Goal: Navigation & Orientation: Find specific page/section

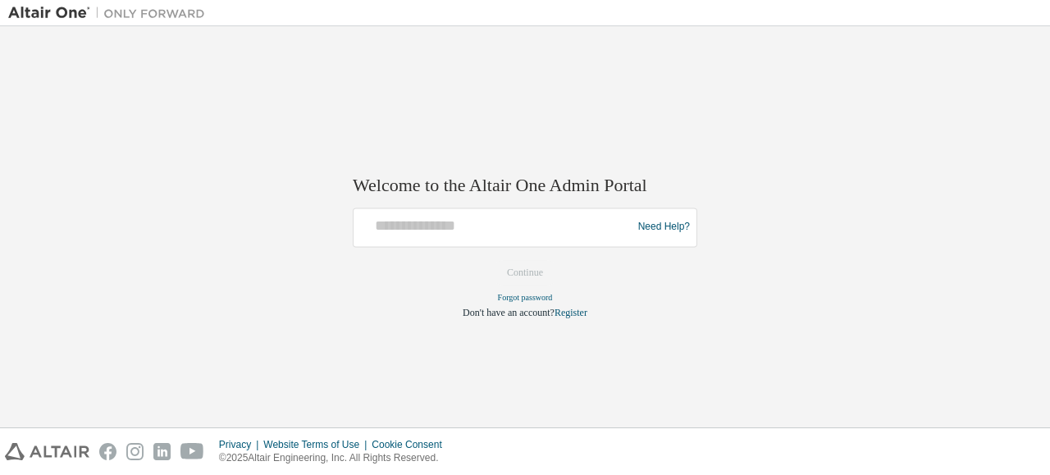
click at [476, 243] on div at bounding box center [495, 227] width 270 height 31
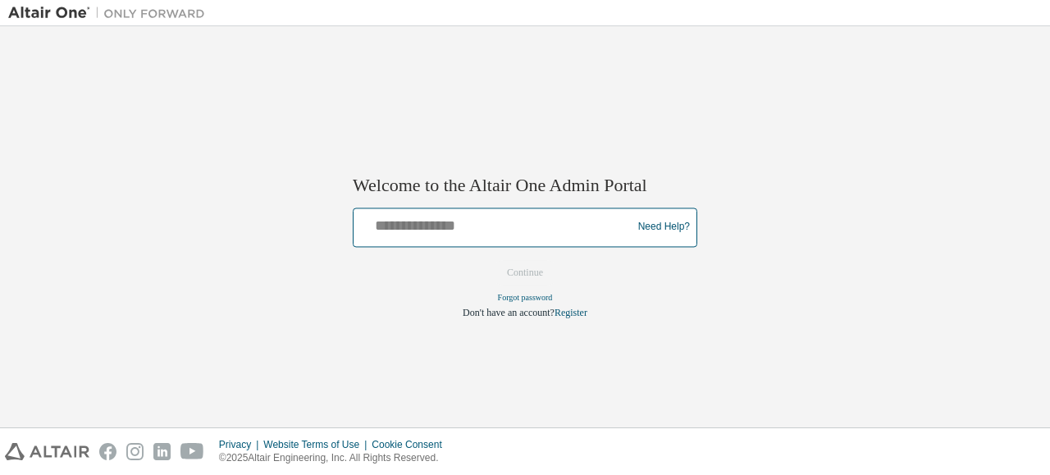
click at [472, 224] on input "text" at bounding box center [495, 224] width 270 height 24
type input "**********"
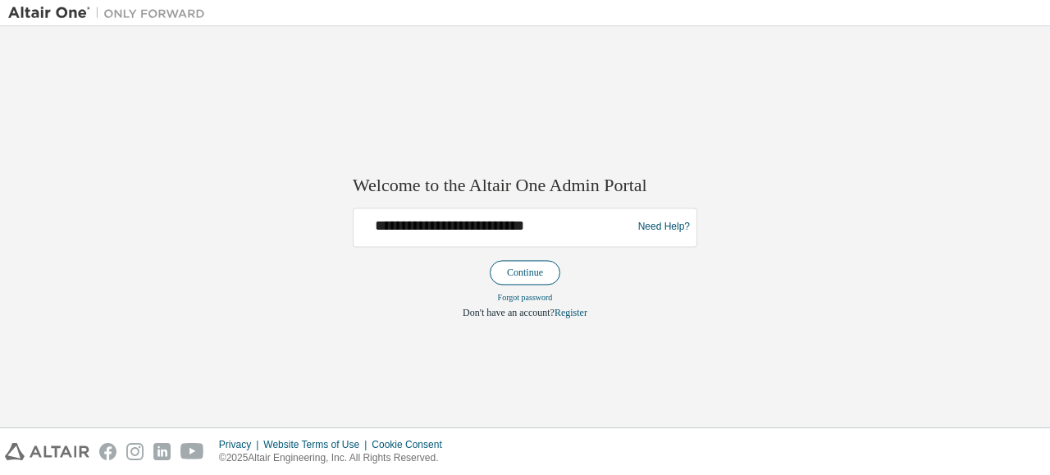
click at [533, 272] on button "Continue" at bounding box center [525, 272] width 71 height 25
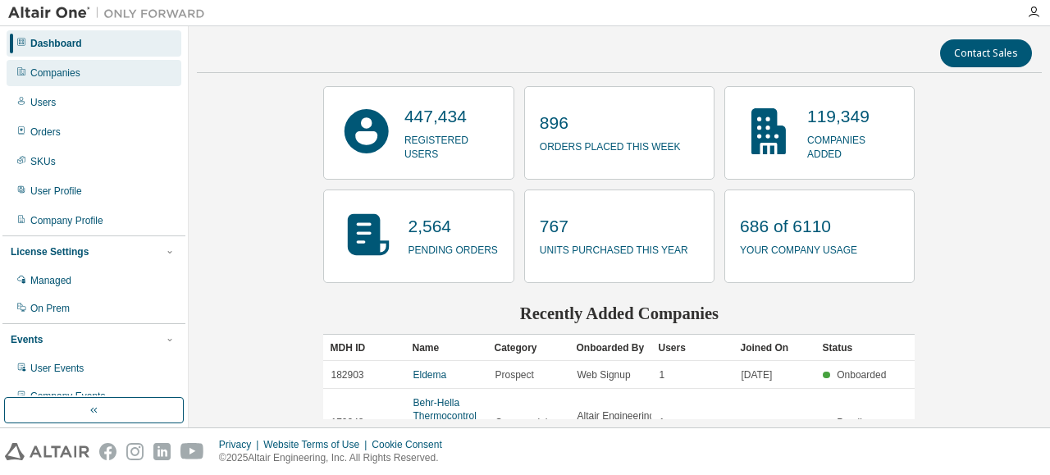
click at [64, 81] on div "Companies" at bounding box center [94, 73] width 175 height 26
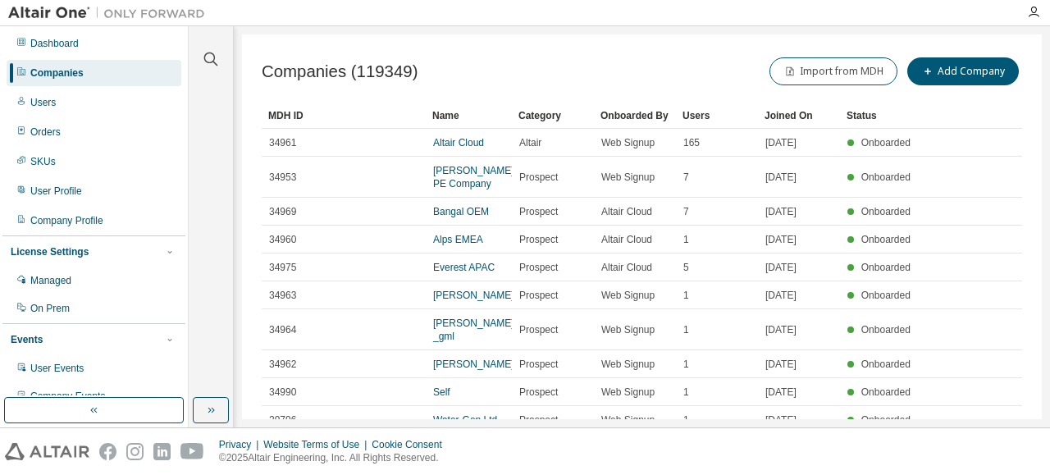
click at [218, 67] on div at bounding box center [210, 49] width 39 height 41
click at [210, 52] on icon "button" at bounding box center [211, 59] width 20 height 20
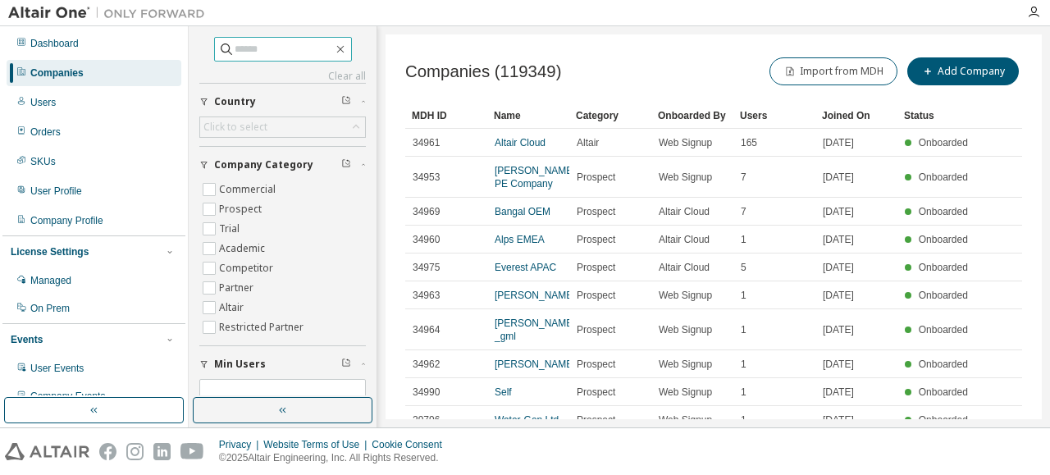
click at [271, 53] on input "text" at bounding box center [284, 49] width 98 height 16
type input "**********"
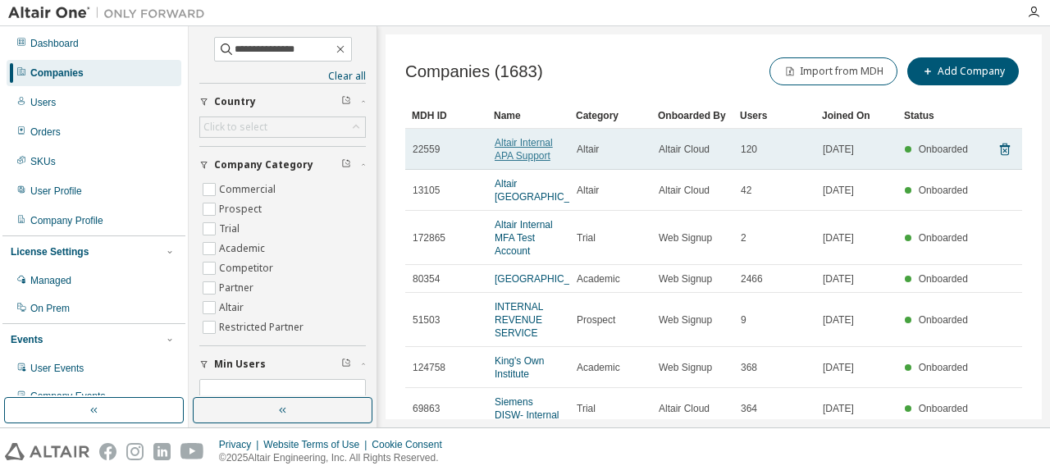
click at [536, 142] on link "Altair Internal APA Support" at bounding box center [523, 149] width 58 height 25
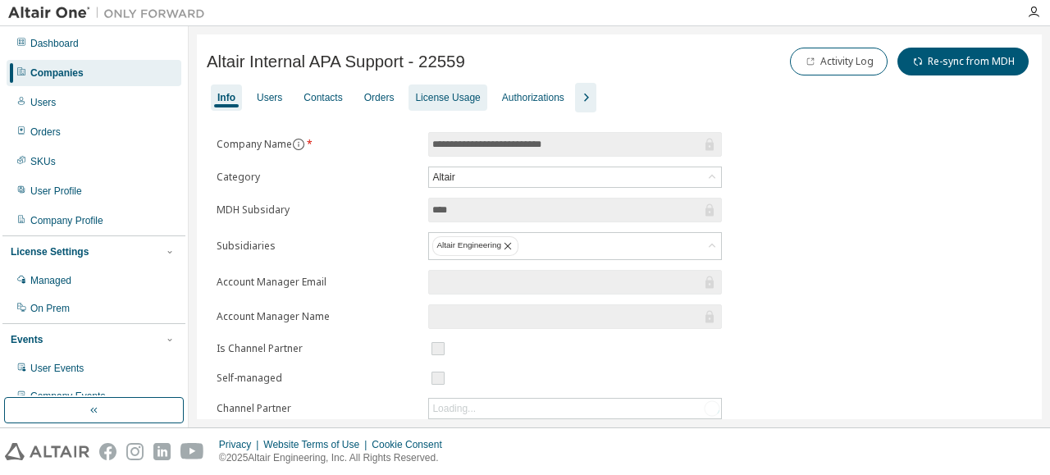
click at [444, 104] on div "License Usage" at bounding box center [447, 97] width 78 height 26
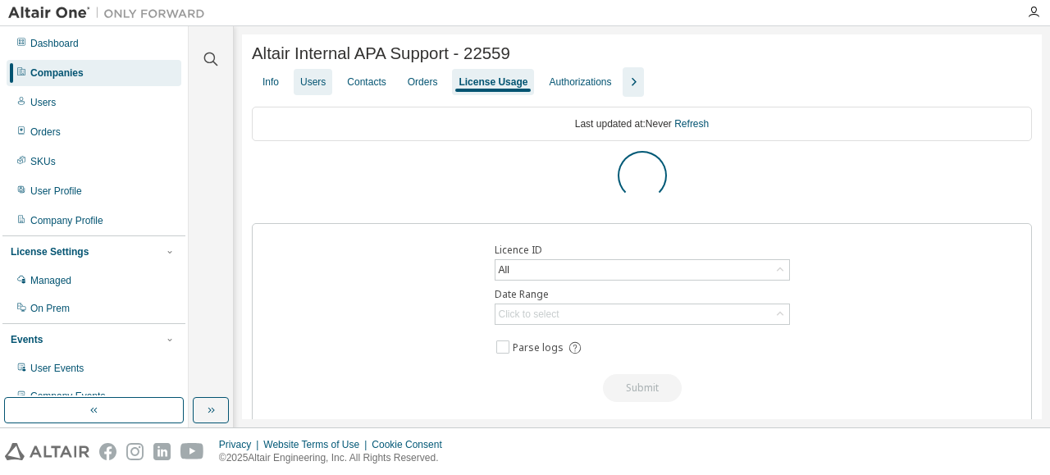
click at [315, 89] on div "Users" at bounding box center [312, 81] width 25 height 13
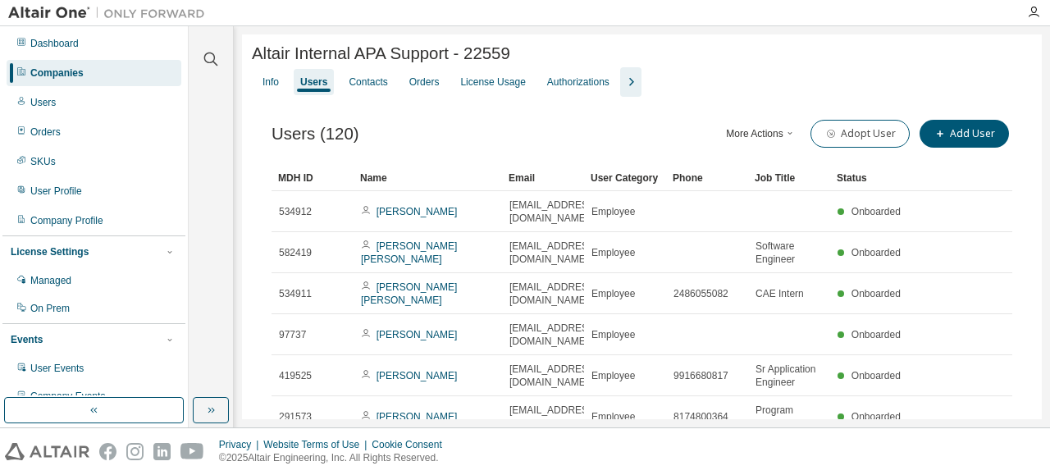
click at [788, 137] on icon "button" at bounding box center [790, 133] width 10 height 10
click at [463, 139] on div "Users (120) More Actions Import From CSV Export To CSV Adopt User Add User" at bounding box center [641, 133] width 741 height 34
click at [436, 91] on div "Orders" at bounding box center [424, 82] width 43 height 26
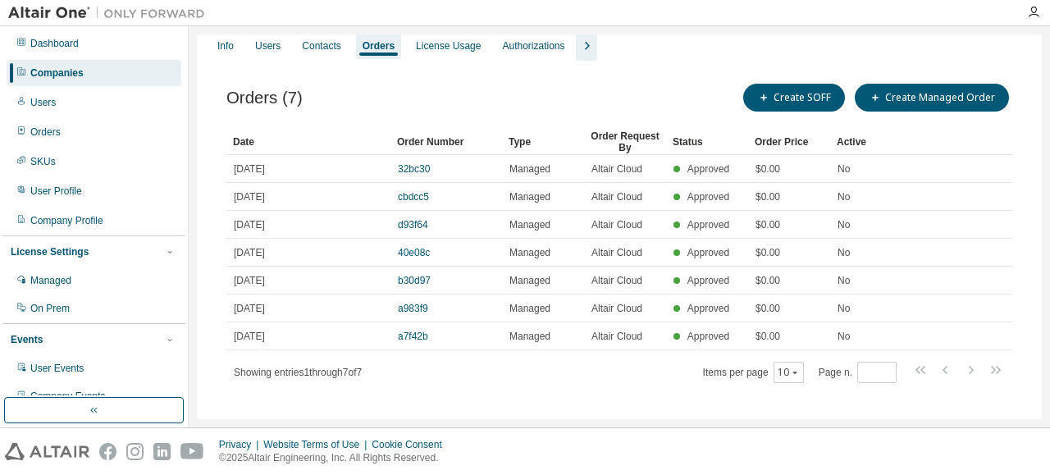
scroll to position [56, 0]
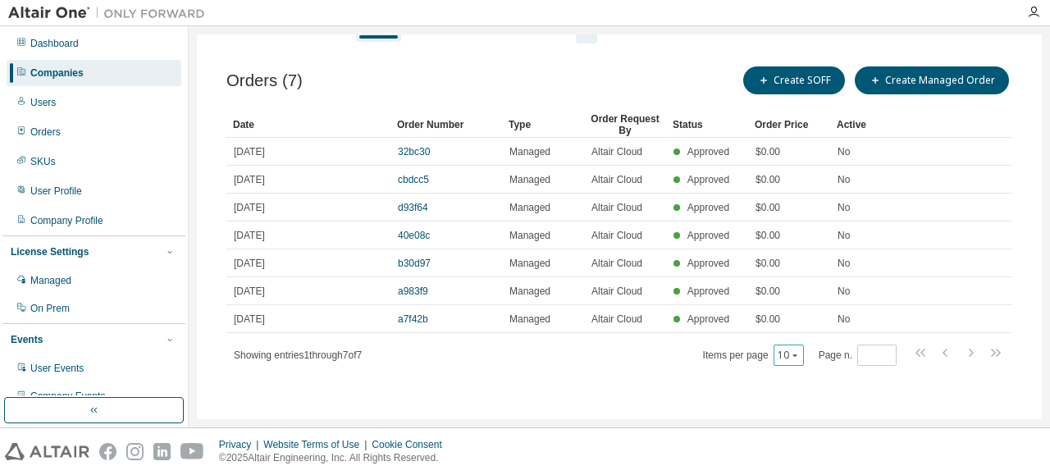
click at [790, 358] on icon "button" at bounding box center [795, 355] width 10 height 10
click at [799, 399] on div "20" at bounding box center [833, 397] width 131 height 20
click at [790, 358] on icon "button" at bounding box center [795, 355] width 10 height 10
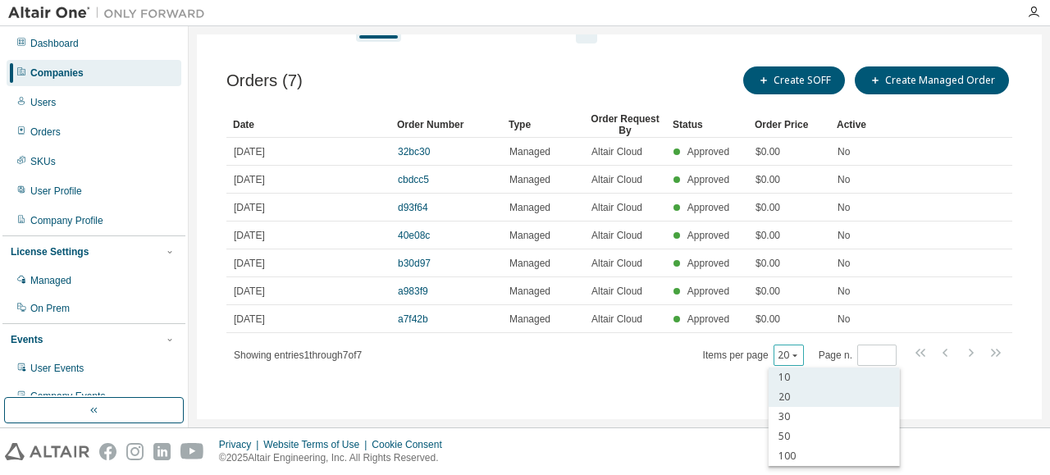
click at [791, 373] on div "10" at bounding box center [833, 377] width 131 height 20
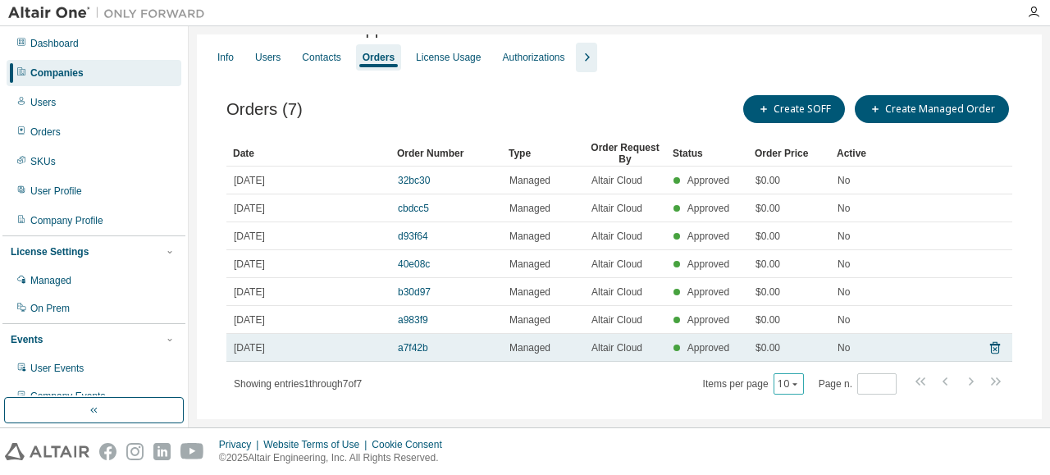
scroll to position [0, 0]
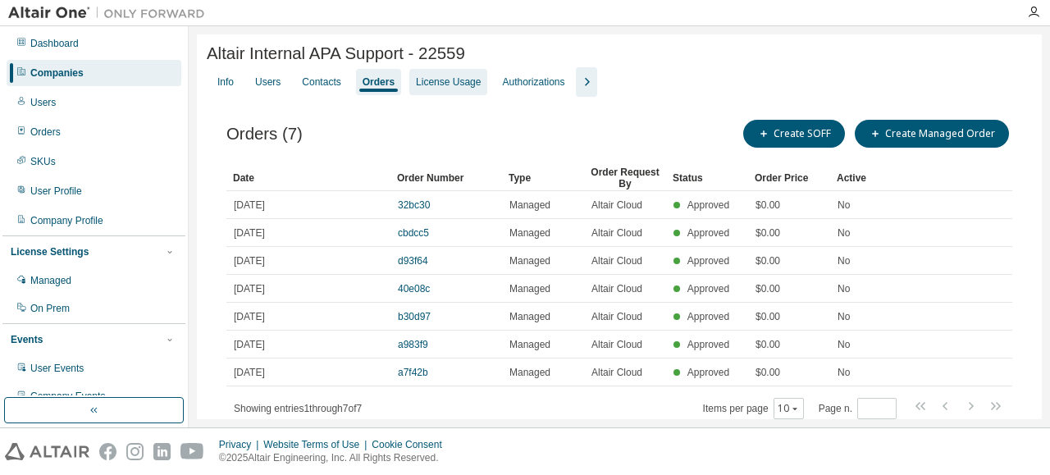
click at [437, 84] on div "License Usage" at bounding box center [448, 81] width 65 height 13
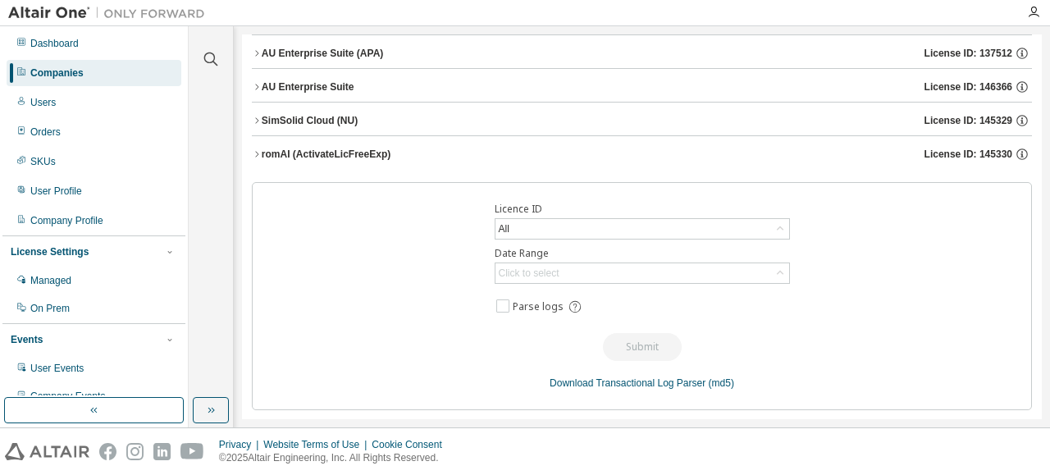
scroll to position [34, 0]
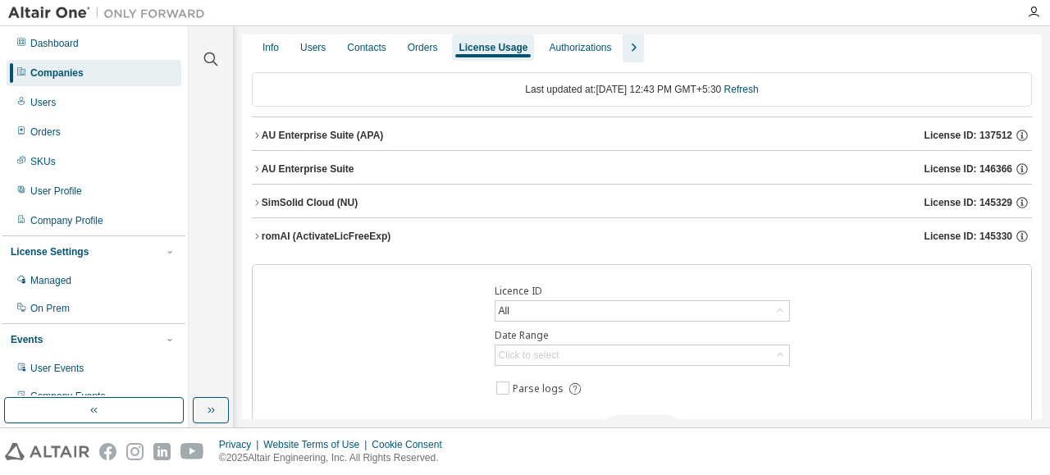
click at [262, 137] on div "AU Enterprise Suite (APA)" at bounding box center [322, 135] width 121 height 13
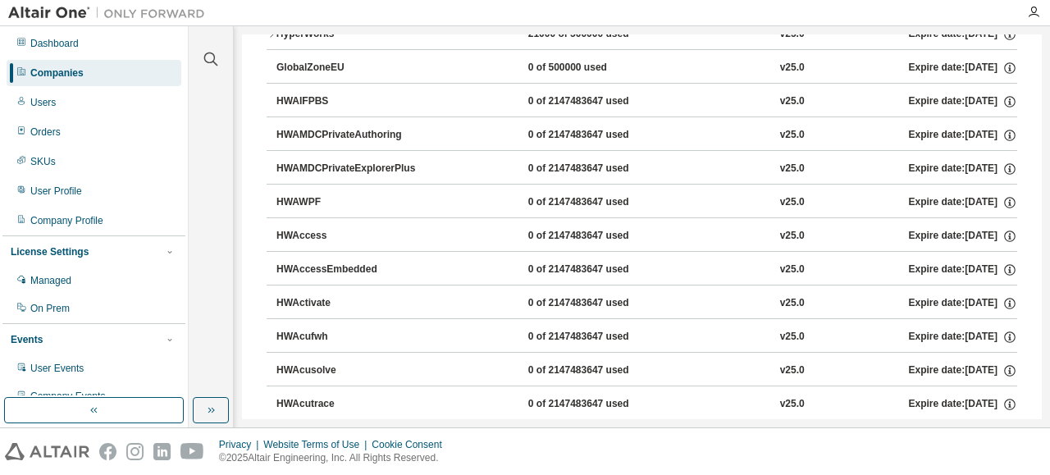
scroll to position [0, 0]
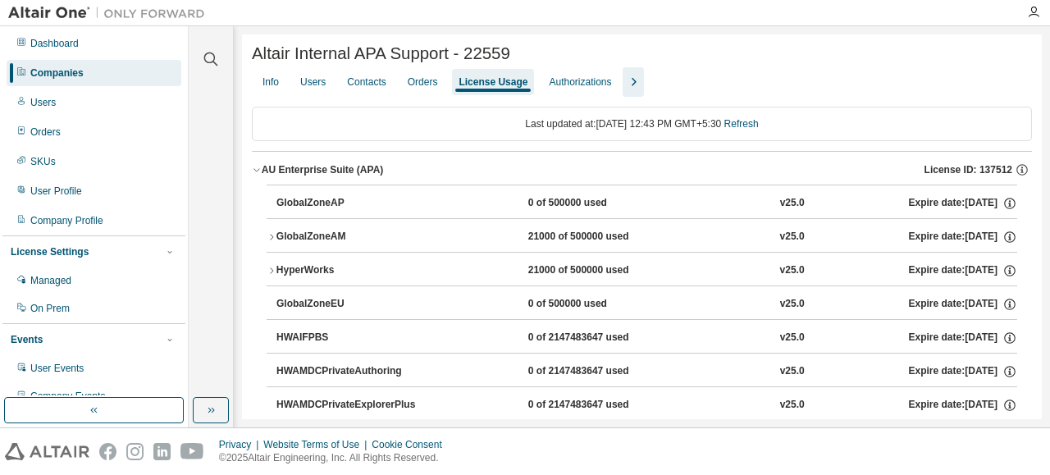
click at [629, 92] on icon "button" at bounding box center [633, 82] width 20 height 20
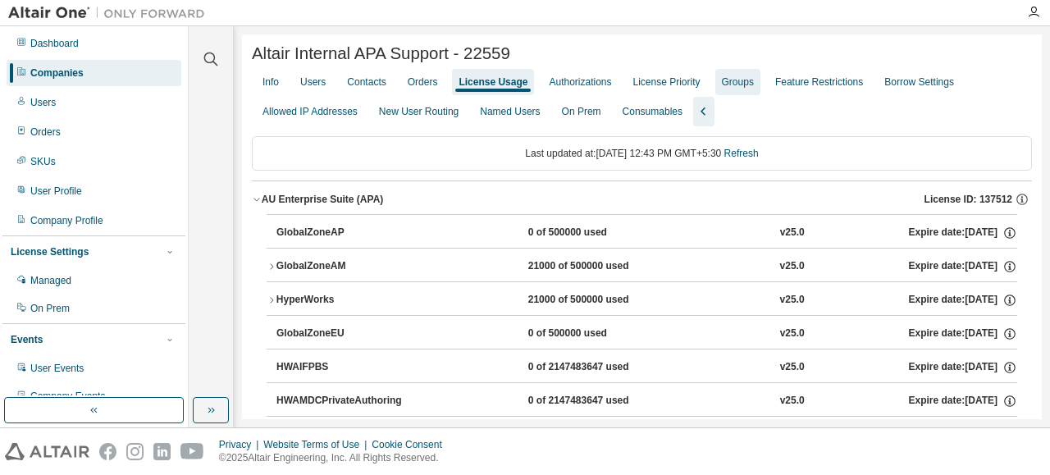
click at [730, 94] on div "Groups" at bounding box center [737, 82] width 45 height 26
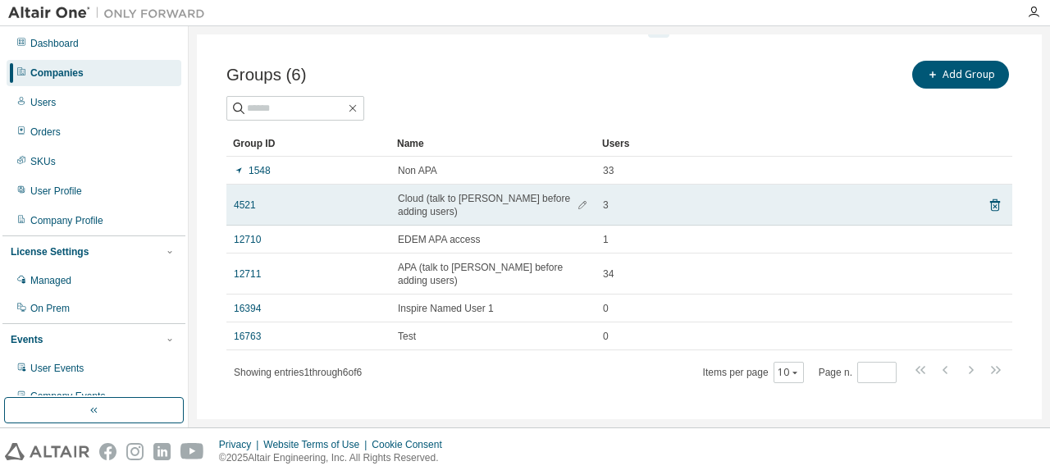
scroll to position [94, 0]
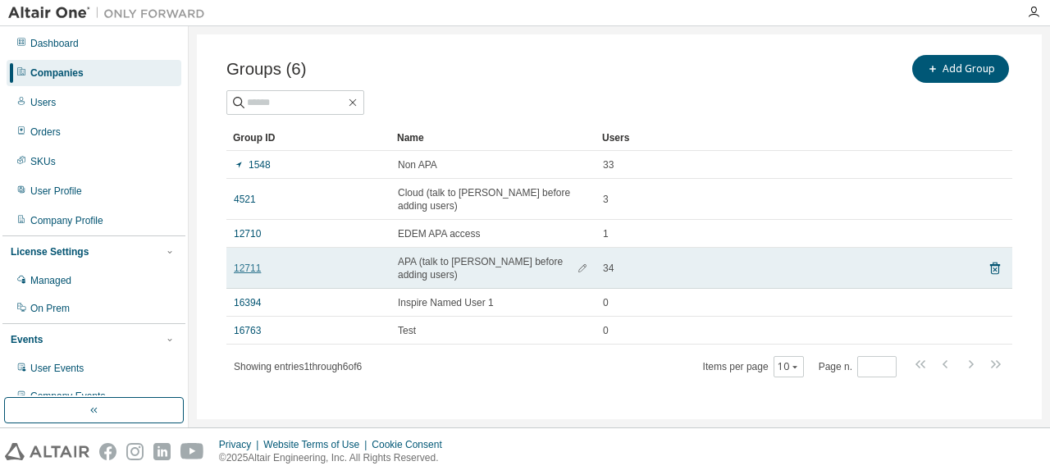
click at [251, 263] on link "12711" at bounding box center [247, 268] width 27 height 13
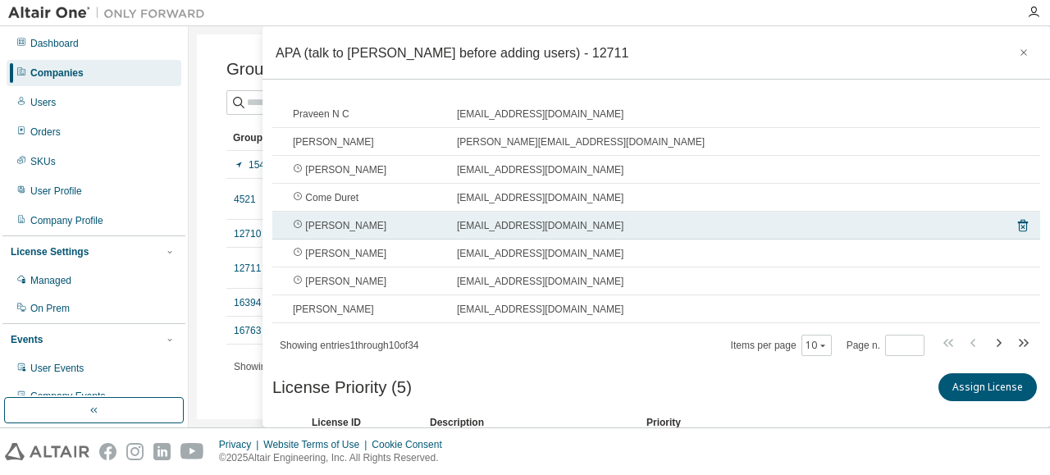
scroll to position [328, 0]
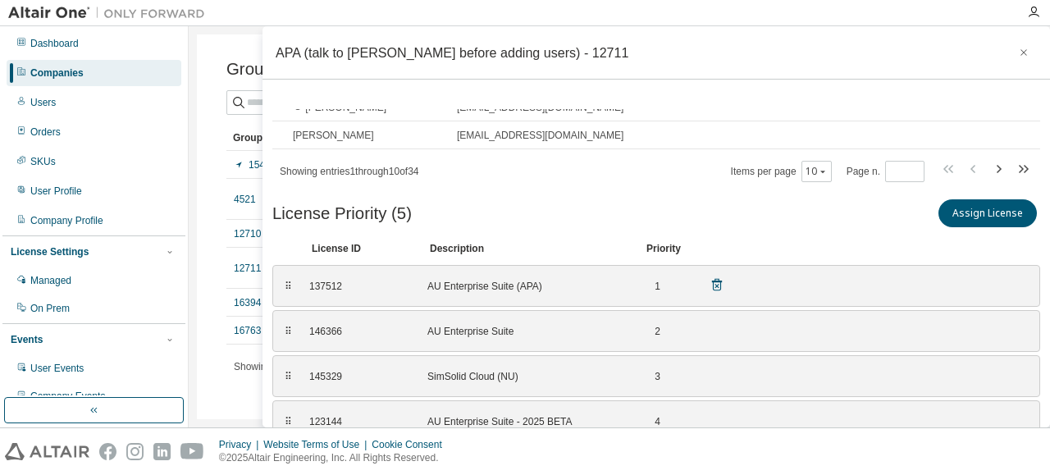
click at [288, 286] on div "⠿" at bounding box center [288, 286] width 10 height 13
click at [288, 285] on div "⠿" at bounding box center [288, 286] width 10 height 13
click at [284, 329] on div "⠿" at bounding box center [288, 331] width 10 height 13
click at [284, 371] on div "⠿" at bounding box center [288, 376] width 10 height 13
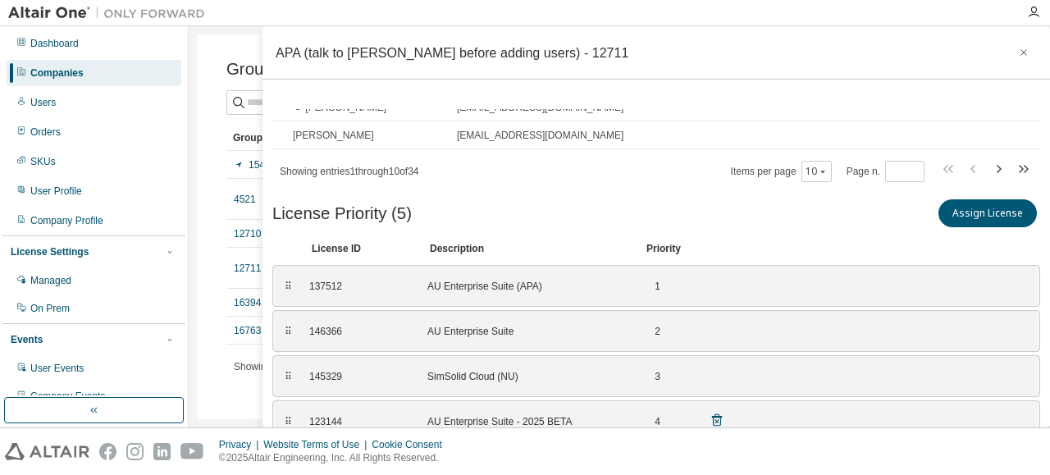
click at [285, 412] on div "⠿ 123144 AU Enterprise Suite - 2025 BETA 4" at bounding box center [656, 421] width 768 height 42
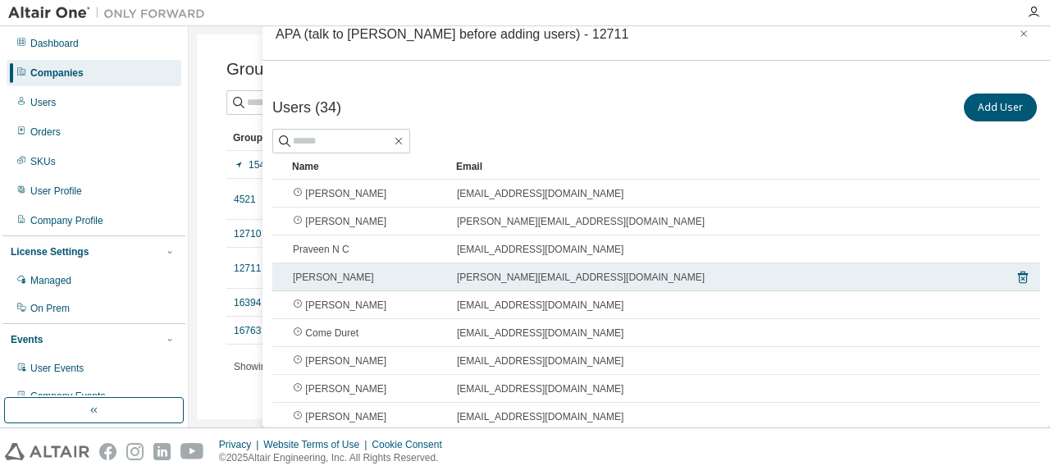
scroll to position [0, 0]
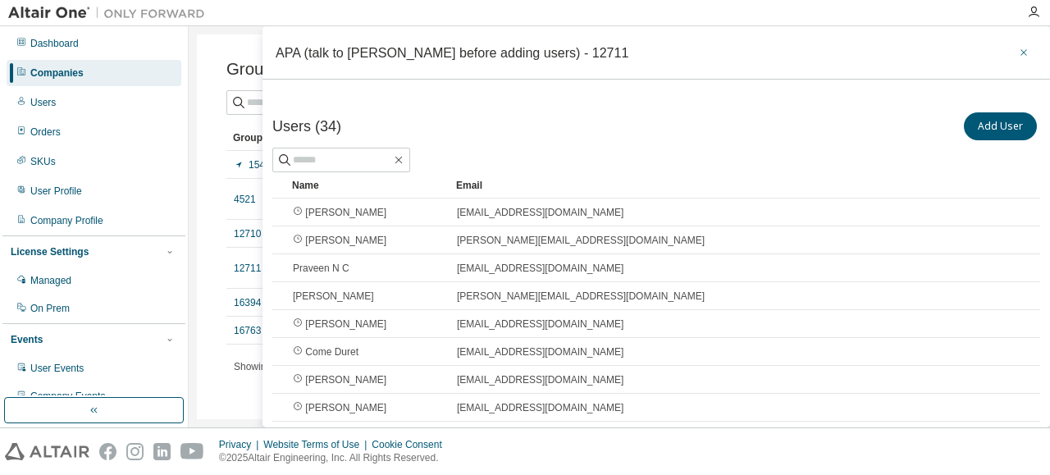
click at [1018, 52] on icon "button" at bounding box center [1023, 52] width 11 height 13
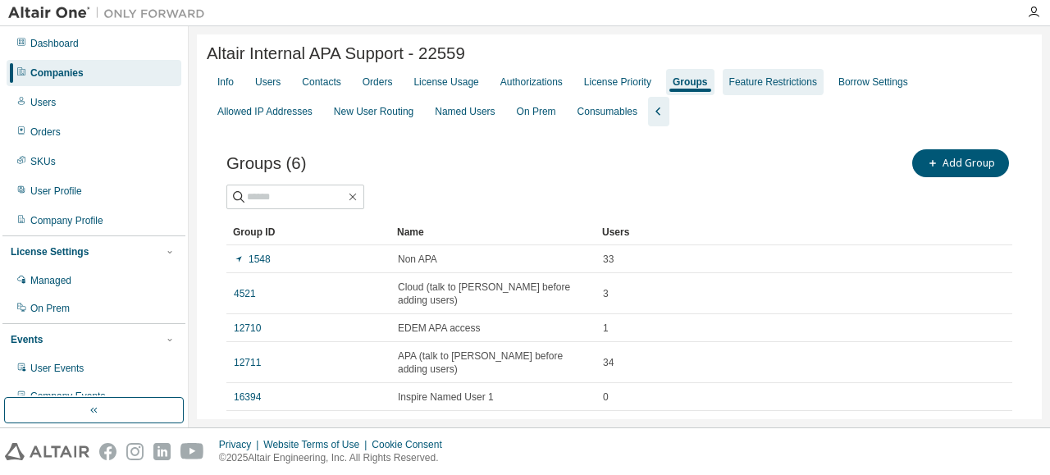
click at [748, 86] on div "Feature Restrictions" at bounding box center [773, 81] width 88 height 13
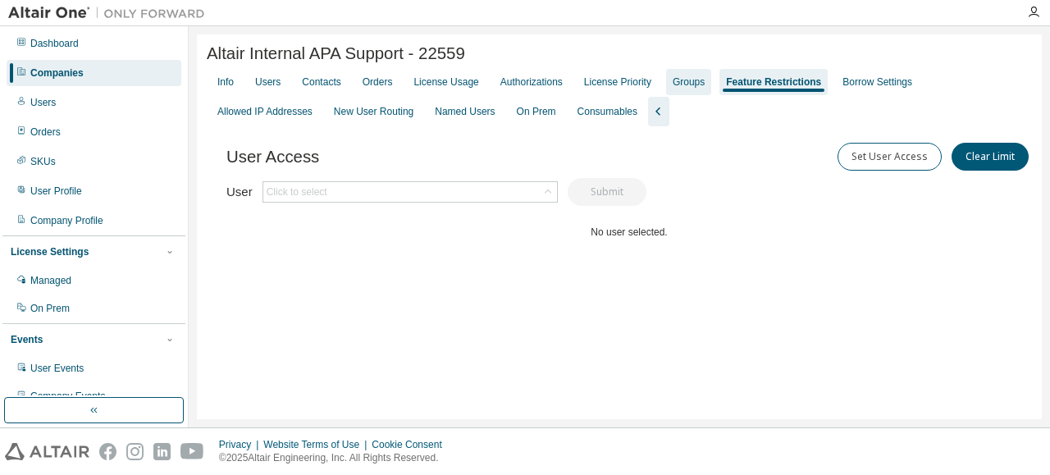
click at [690, 93] on div "Groups" at bounding box center [688, 82] width 45 height 26
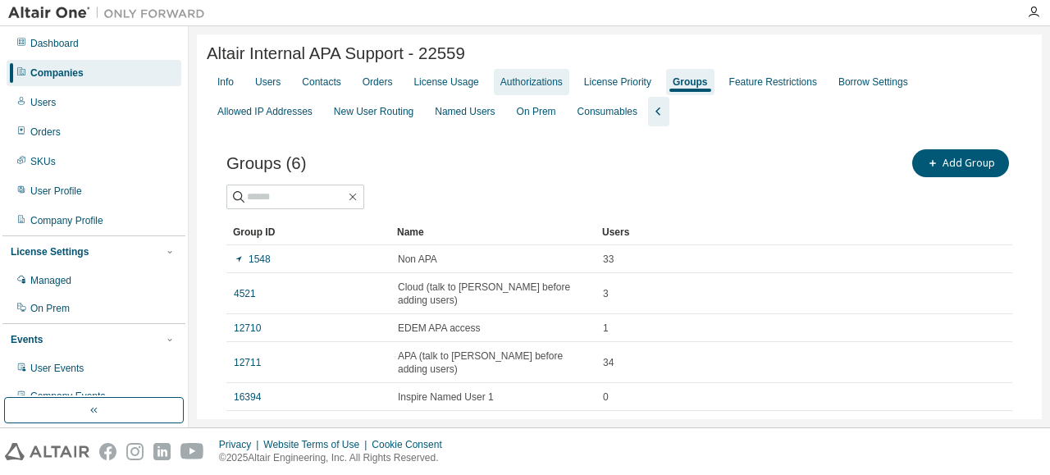
click at [542, 88] on div "Authorizations" at bounding box center [531, 81] width 62 height 13
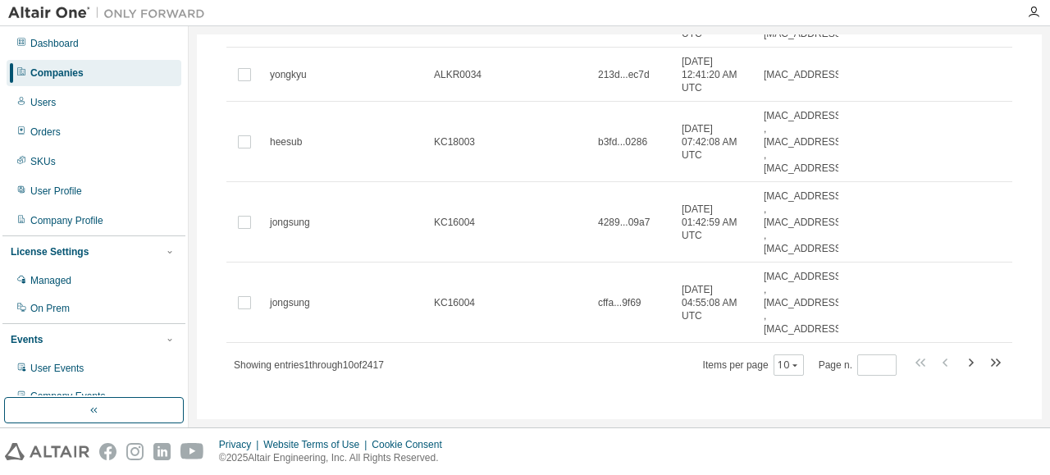
scroll to position [680, 0]
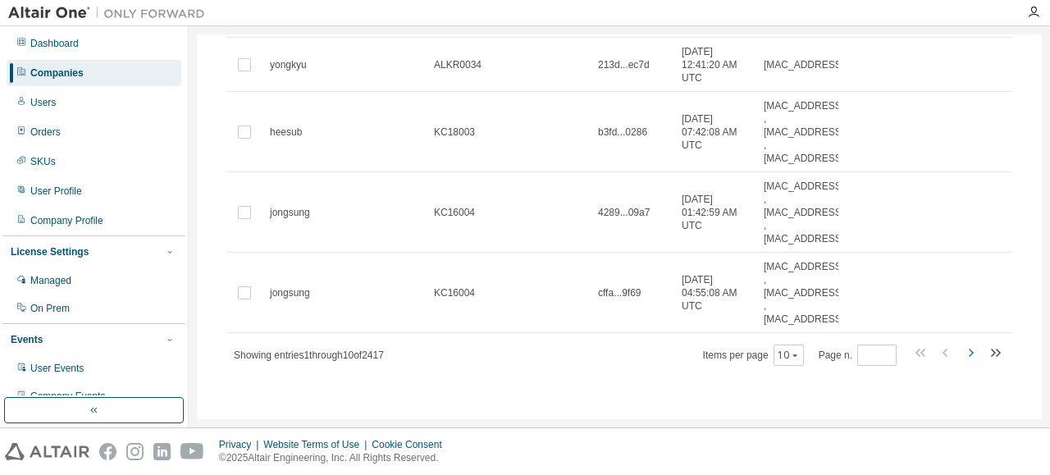
click at [968, 353] on icon "button" at bounding box center [970, 353] width 5 height 8
type input "*"
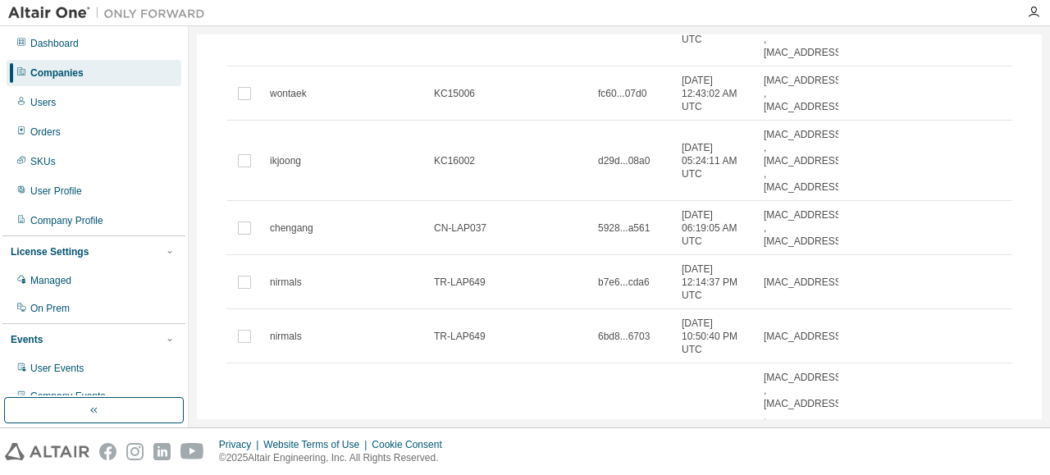
scroll to position [0, 0]
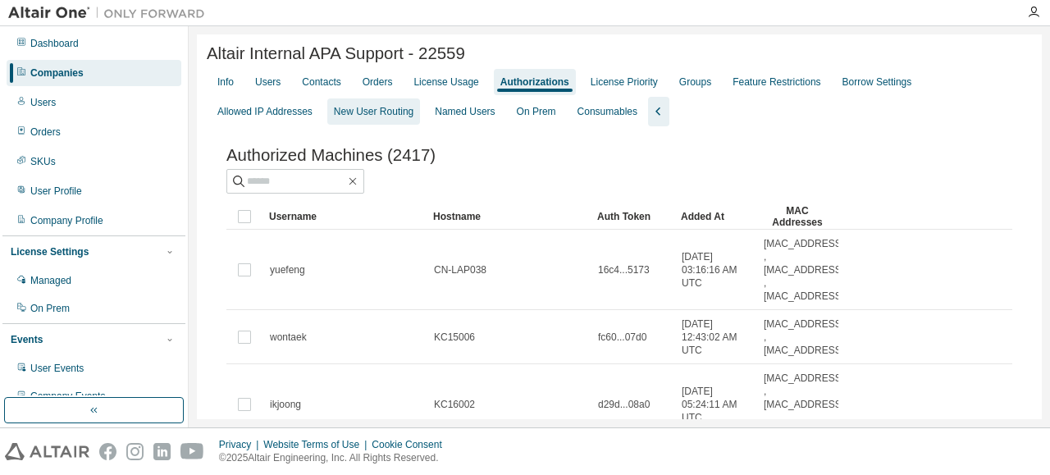
click at [327, 122] on div "New User Routing" at bounding box center [373, 111] width 93 height 26
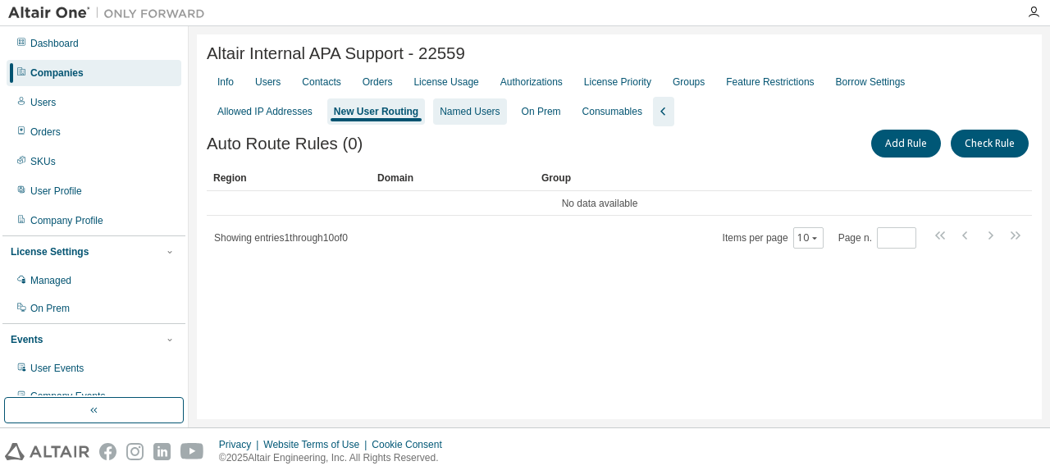
click at [440, 118] on div "Named Users" at bounding box center [470, 111] width 60 height 13
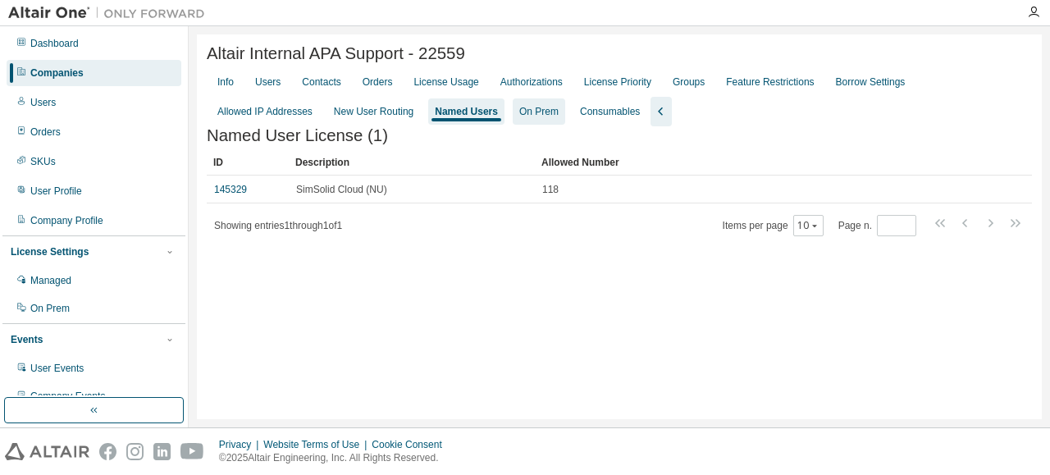
click at [513, 121] on div "On Prem" at bounding box center [539, 111] width 52 height 26
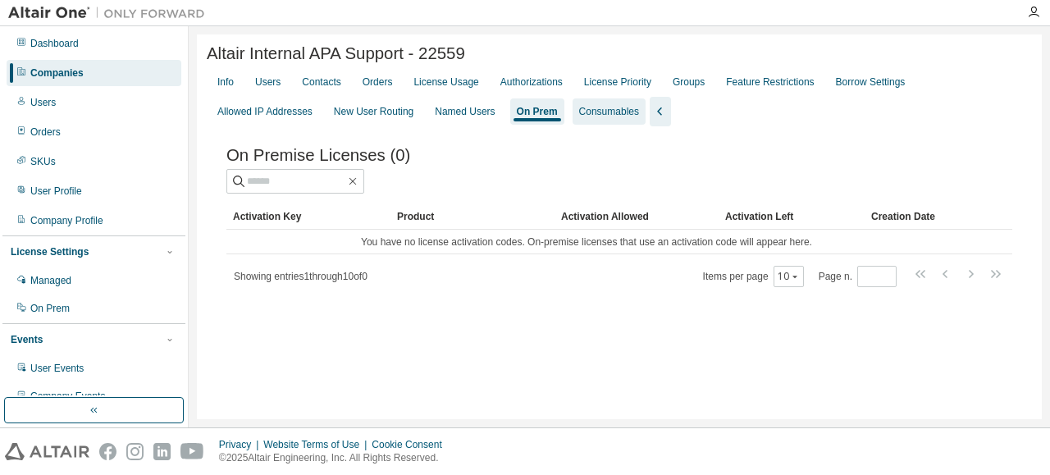
click at [579, 118] on div "Consumables" at bounding box center [609, 111] width 60 height 13
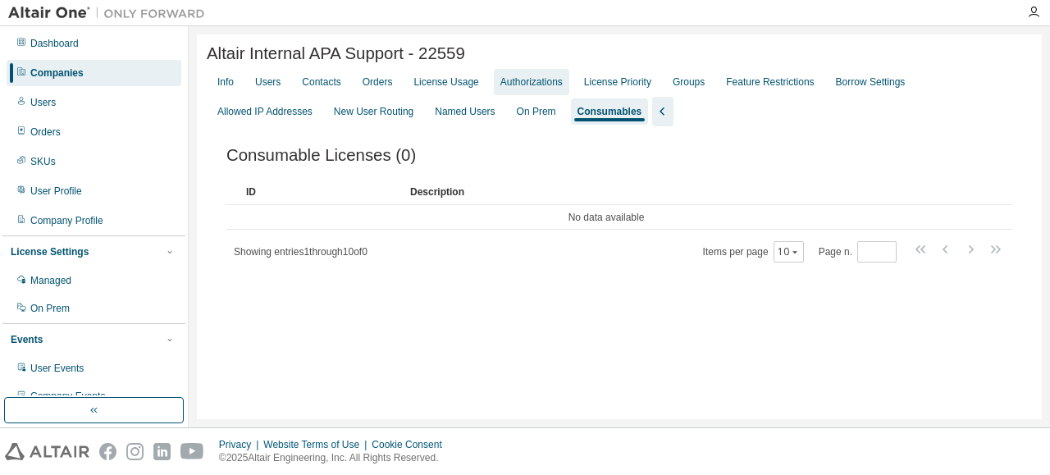
click at [531, 86] on div "Authorizations" at bounding box center [531, 81] width 62 height 13
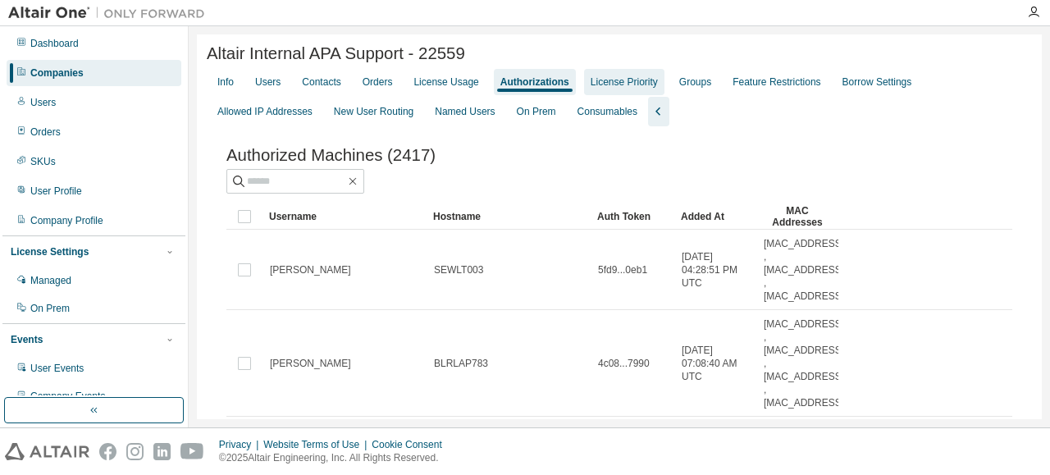
click at [622, 89] on div "License Priority" at bounding box center [623, 81] width 67 height 13
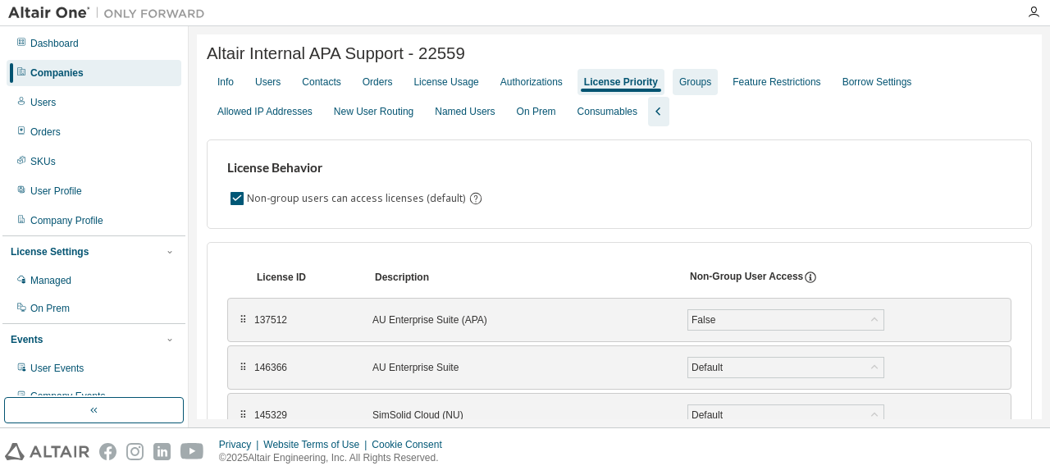
click at [699, 89] on div "Groups" at bounding box center [695, 81] width 32 height 13
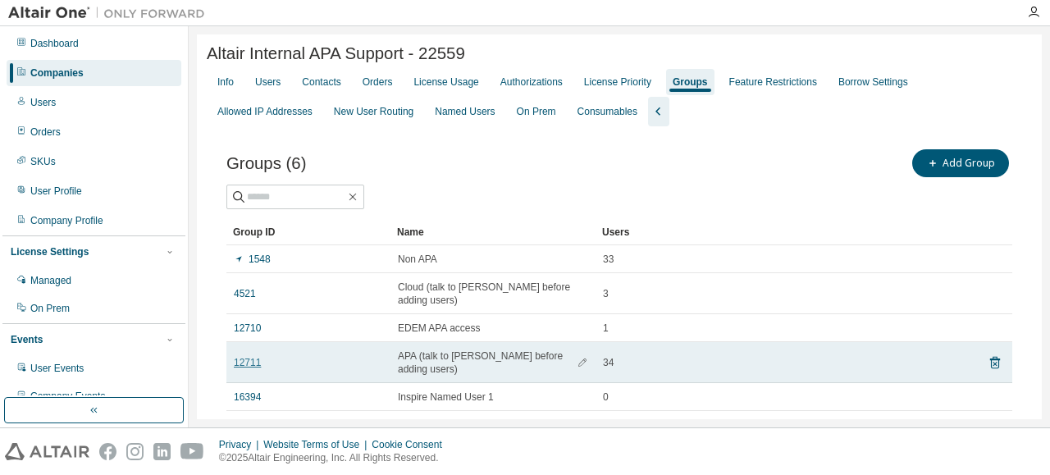
click at [244, 363] on link "12711" at bounding box center [247, 362] width 27 height 13
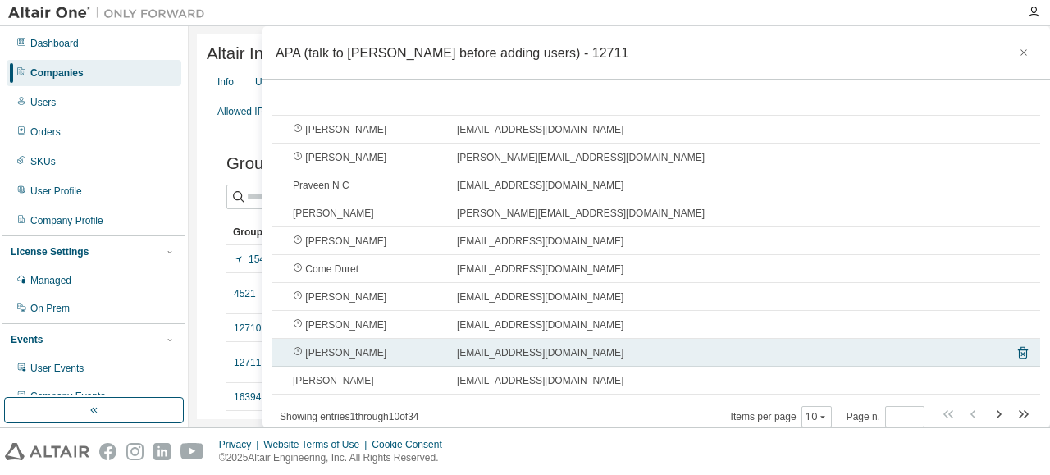
scroll to position [164, 0]
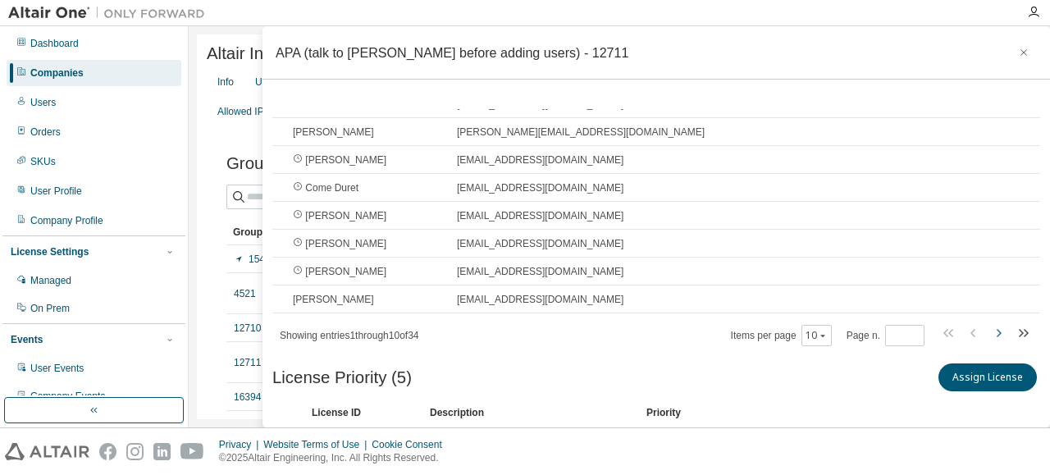
click at [988, 330] on icon "button" at bounding box center [998, 333] width 20 height 20
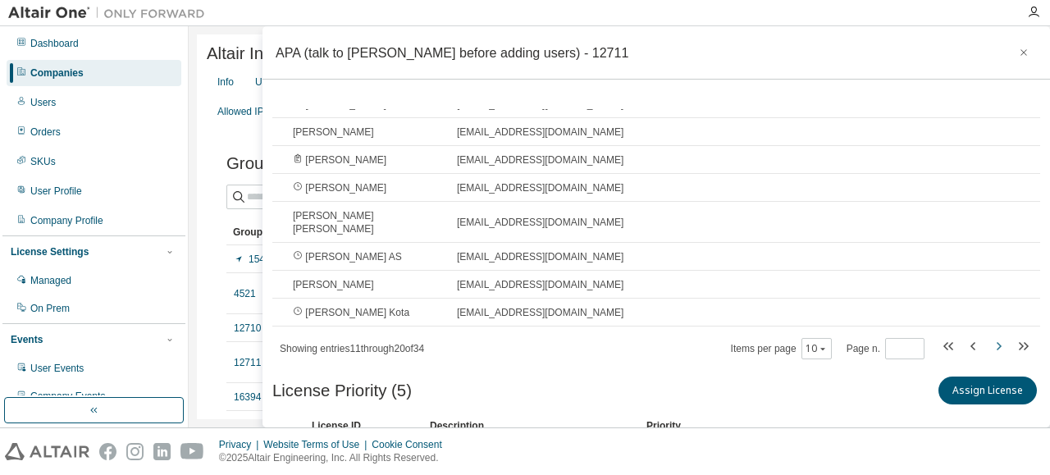
click at [988, 336] on icon "button" at bounding box center [998, 346] width 20 height 20
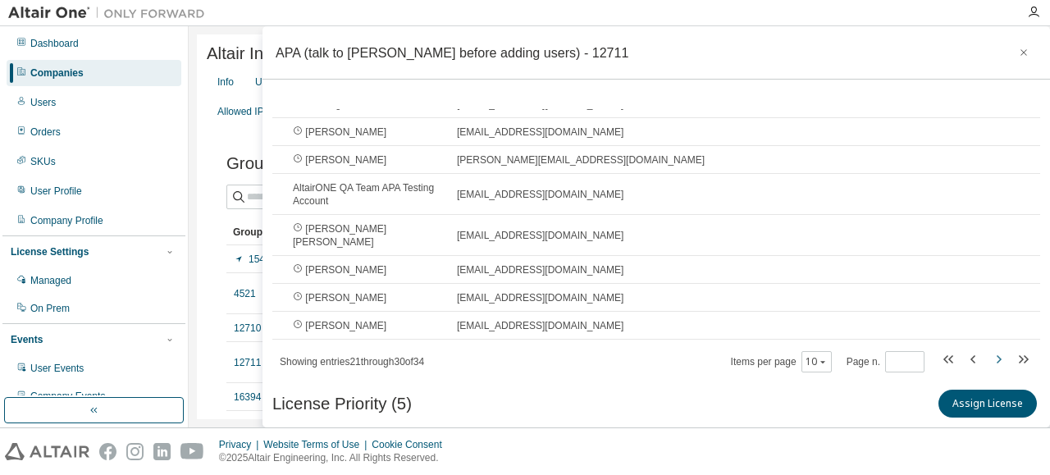
click at [988, 349] on icon "button" at bounding box center [998, 359] width 20 height 20
type input "*"
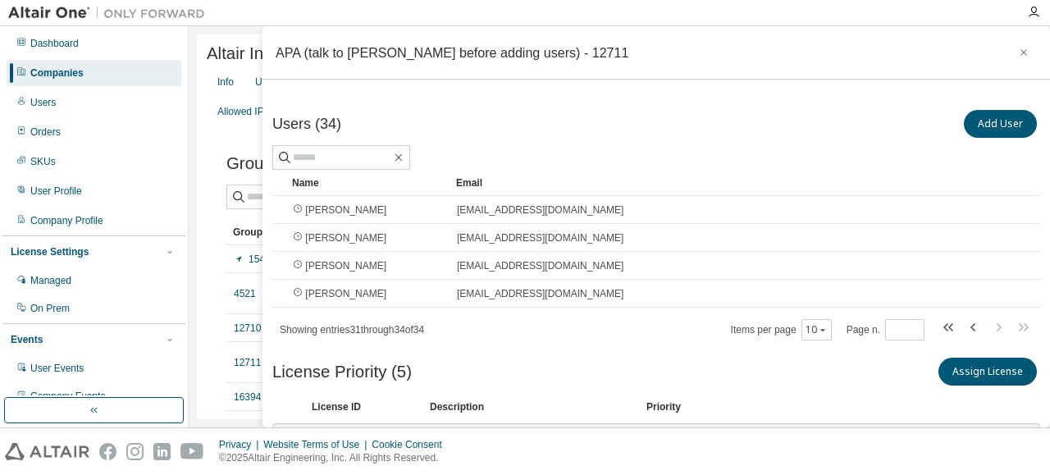
scroll to position [0, 0]
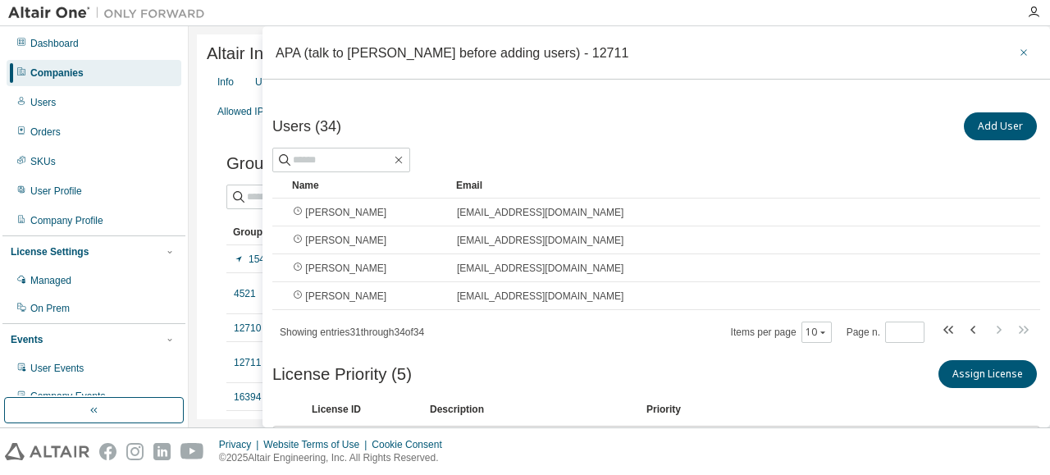
click at [1020, 48] on icon "button" at bounding box center [1023, 52] width 11 height 13
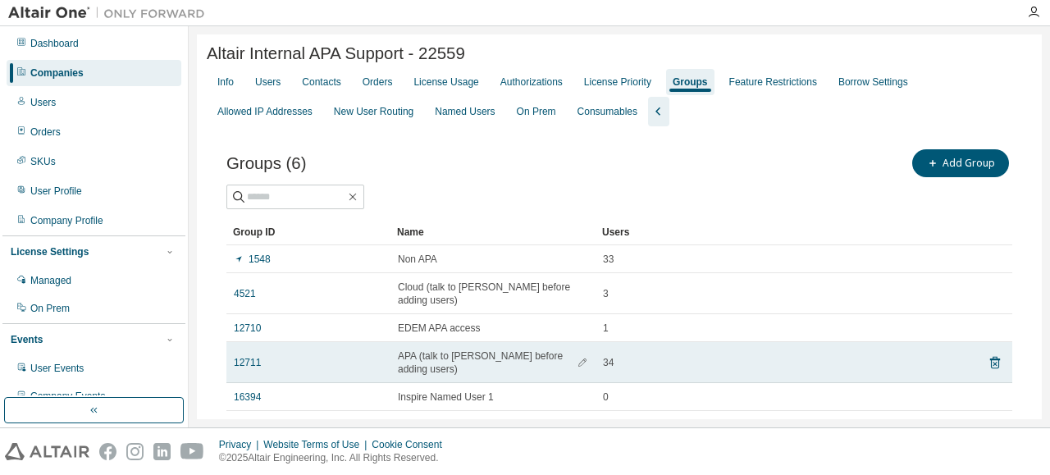
scroll to position [82, 0]
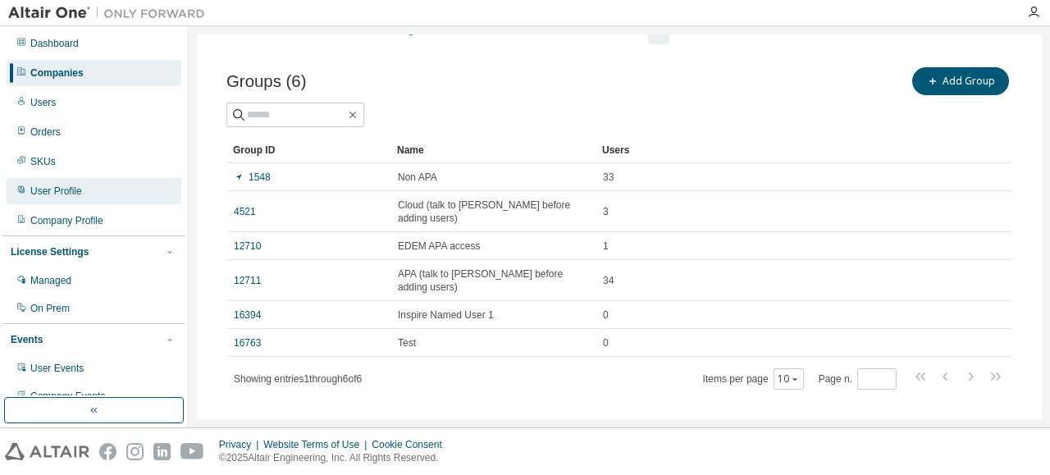
click at [66, 184] on div "User Profile" at bounding box center [94, 191] width 175 height 26
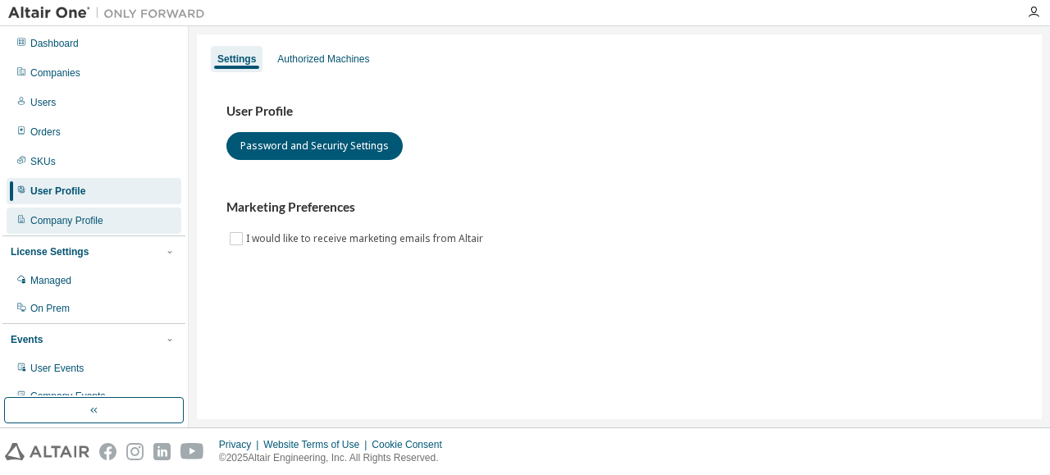
click at [111, 216] on div "Company Profile" at bounding box center [94, 220] width 175 height 26
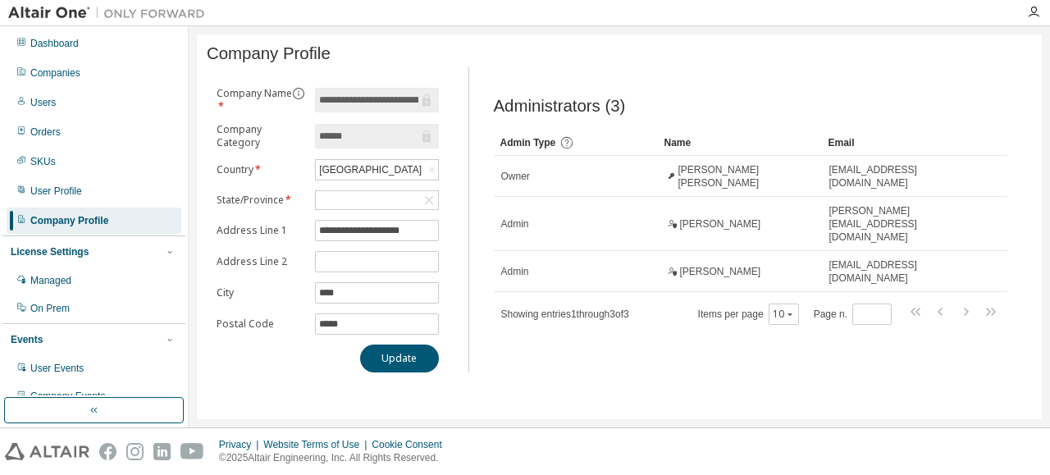
click at [663, 399] on div "**********" at bounding box center [619, 226] width 845 height 385
click at [118, 48] on div "Dashboard" at bounding box center [94, 43] width 175 height 26
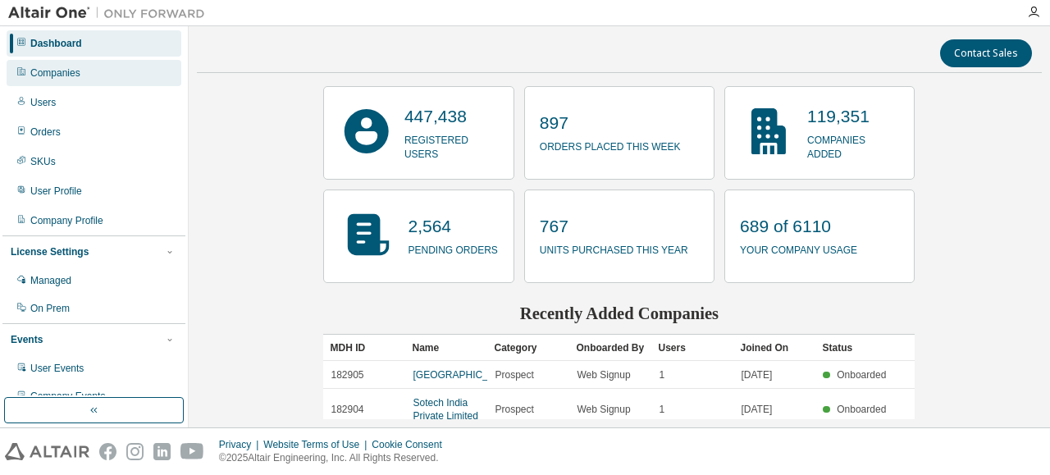
click at [71, 84] on div "Companies" at bounding box center [94, 73] width 175 height 26
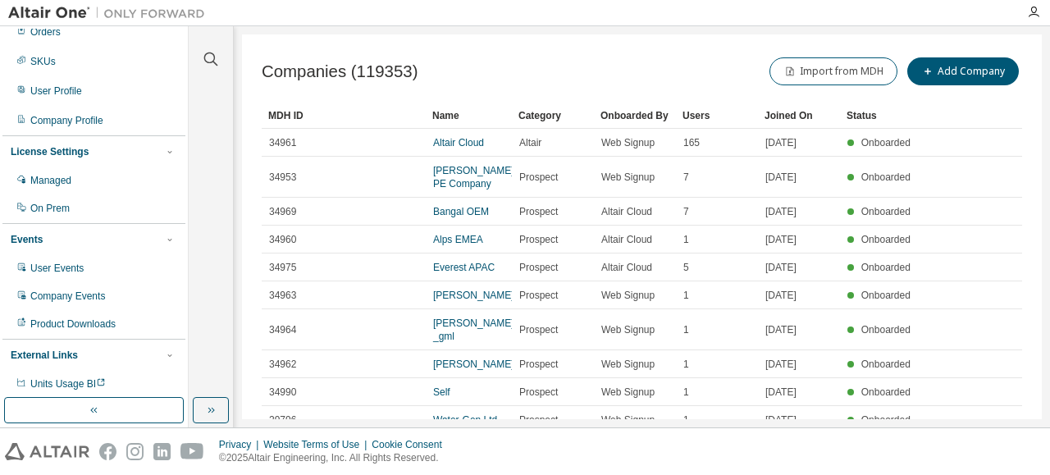
scroll to position [103, 0]
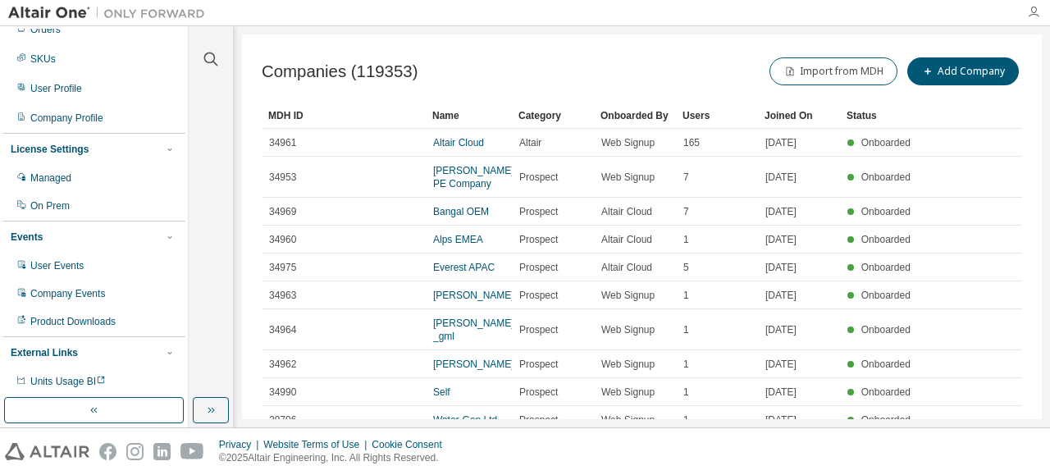
click at [1032, 14] on icon "button" at bounding box center [1033, 12] width 13 height 13
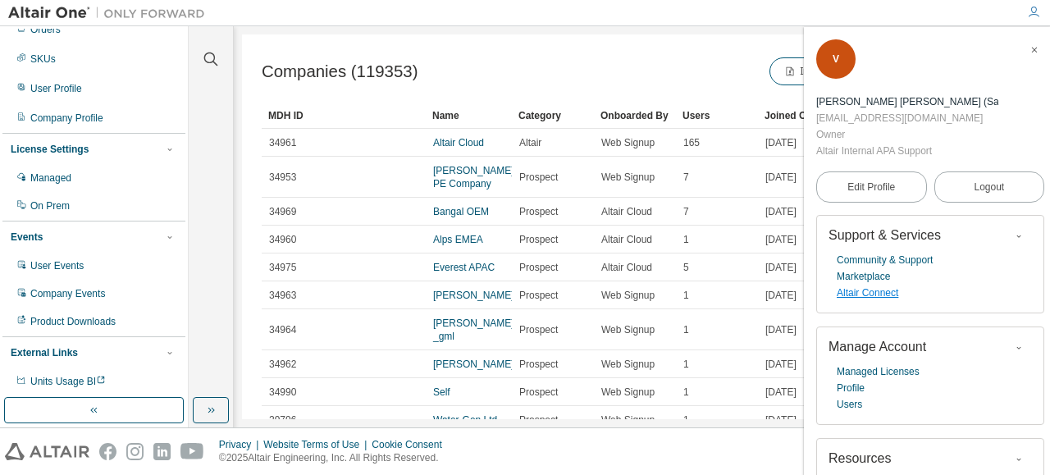
click at [874, 285] on link "Altair Connect" at bounding box center [867, 293] width 62 height 16
